Goal: Navigation & Orientation: Find specific page/section

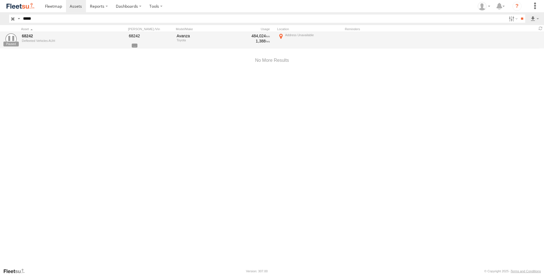
click at [12, 20] on input "button" at bounding box center [12, 19] width 7 height 8
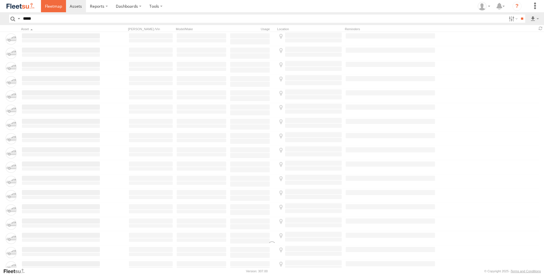
click at [48, 10] on link at bounding box center [53, 6] width 25 height 12
